Goal: Navigation & Orientation: Find specific page/section

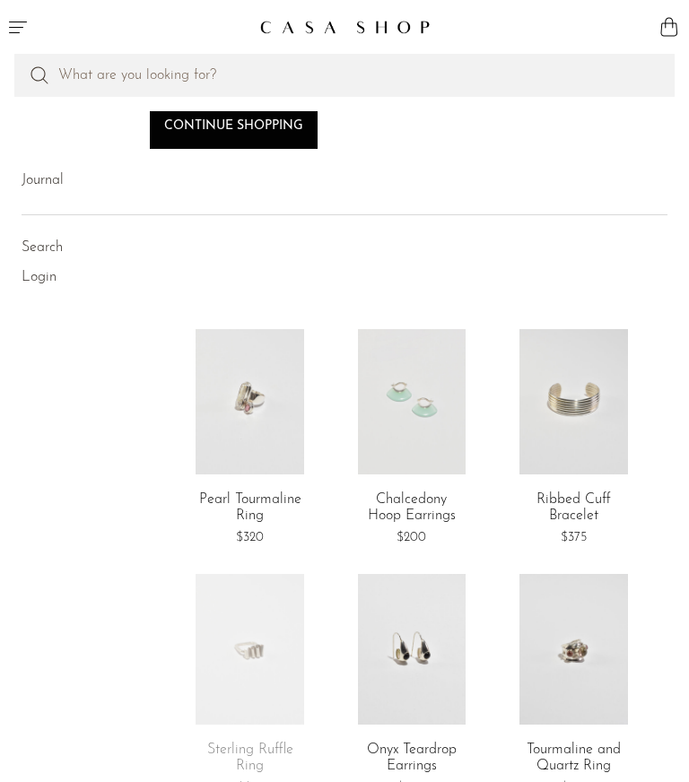
click at [16, 32] on icon "Menu" at bounding box center [18, 28] width 18 height 12
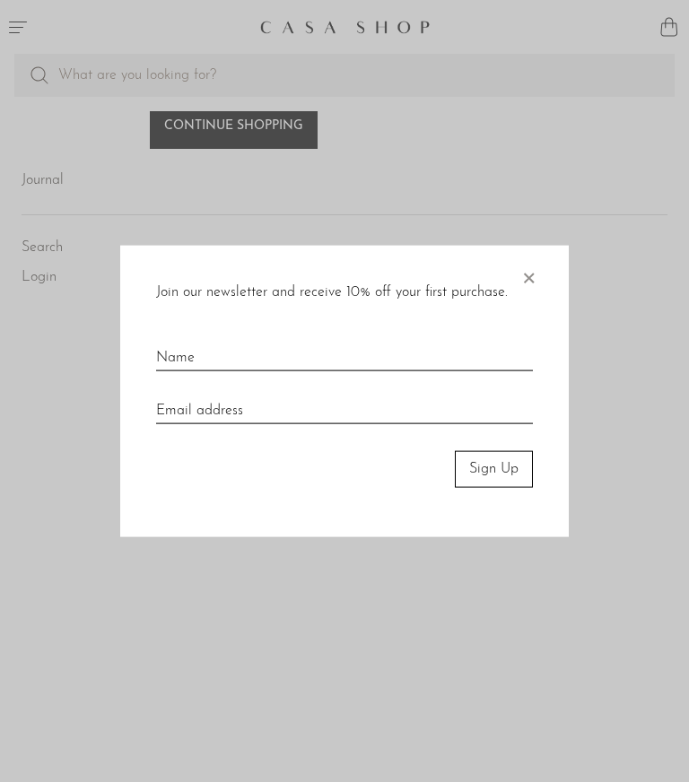
click at [525, 278] on span "×" at bounding box center [528, 274] width 18 height 57
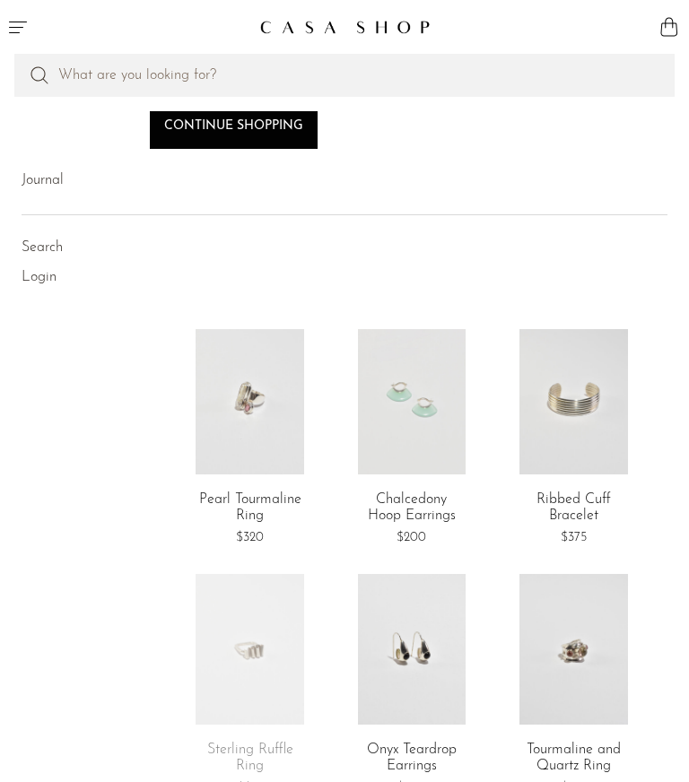
click at [8, 18] on icon "Menu" at bounding box center [18, 27] width 22 height 22
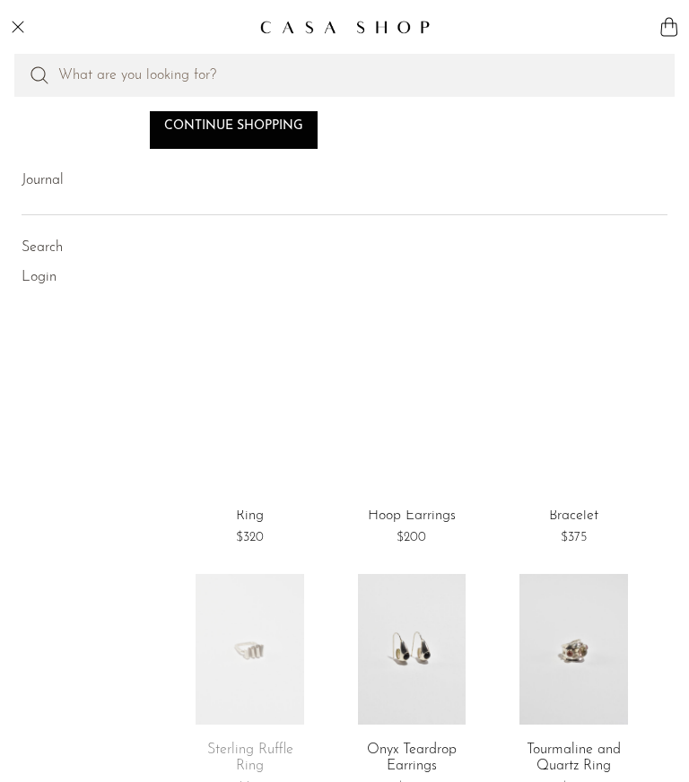
click at [20, 29] on icon "Menu" at bounding box center [18, 27] width 12 height 12
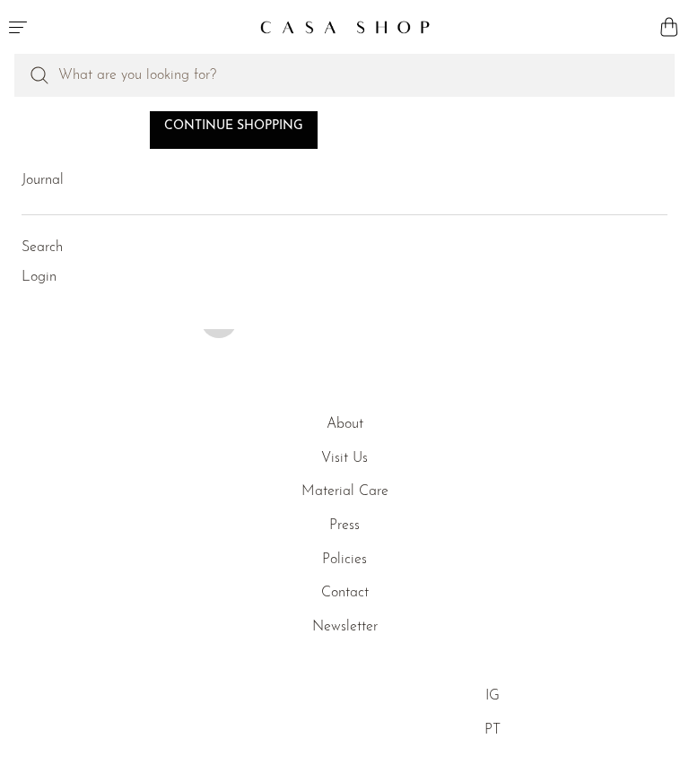
scroll to position [2919, 0]
click at [335, 418] on link "About" at bounding box center [345, 425] width 37 height 14
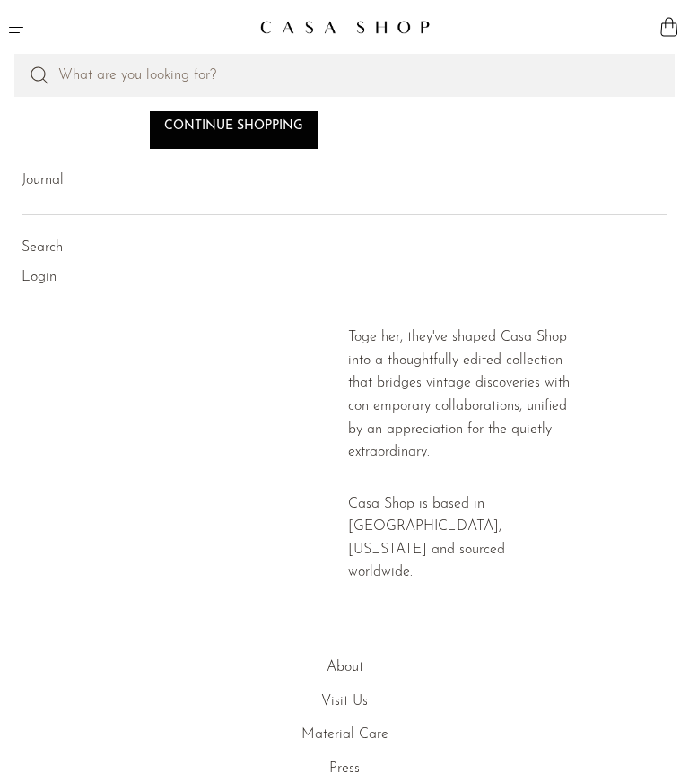
scroll to position [857, 0]
click at [31, 237] on link "Search" at bounding box center [42, 248] width 41 height 23
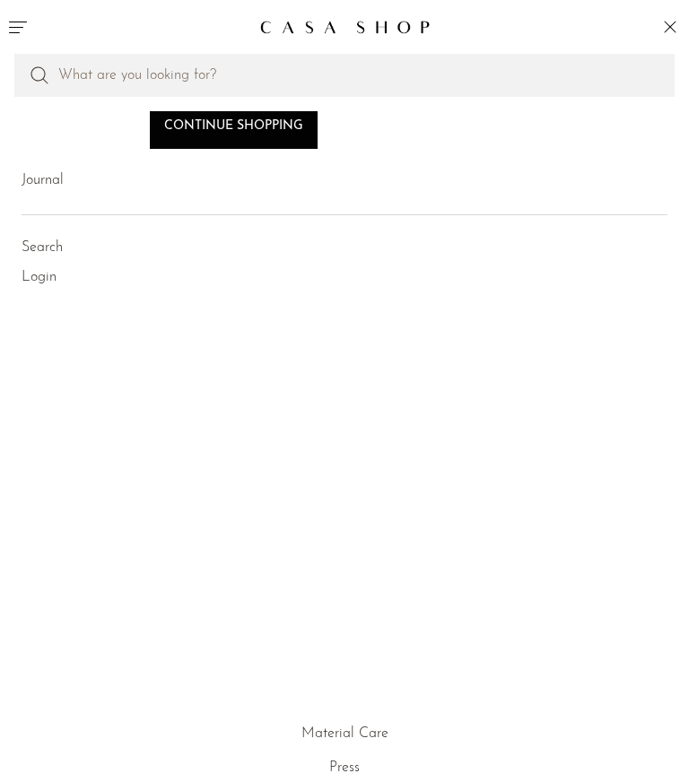
click at [27, 163] on li "Projects Holiday 24 Holiday Jewelry 24 Spring 22" at bounding box center [345, 150] width 646 height 31
click at [211, 129] on link "Continue shopping" at bounding box center [234, 127] width 168 height 43
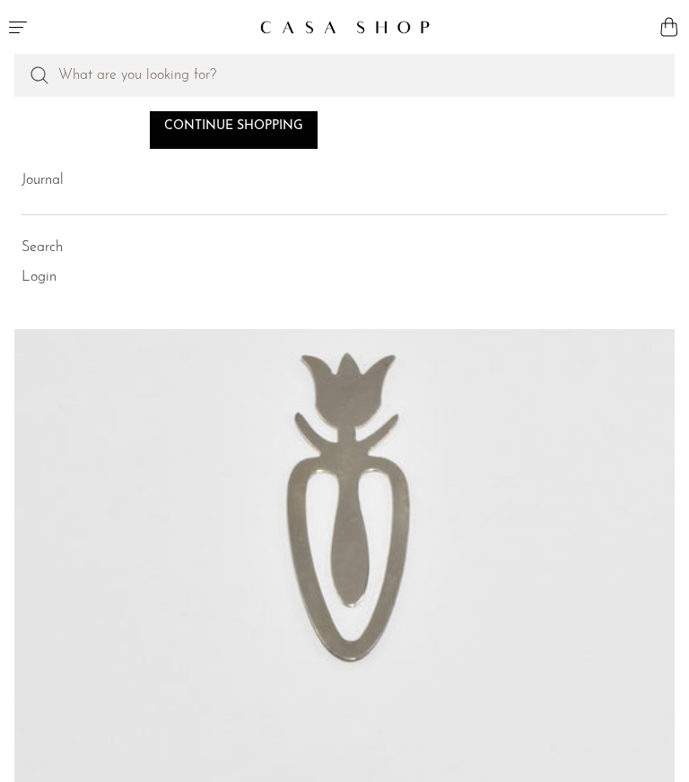
click at [599, 35] on div at bounding box center [516, 27] width 344 height 54
